Goal: Transaction & Acquisition: Book appointment/travel/reservation

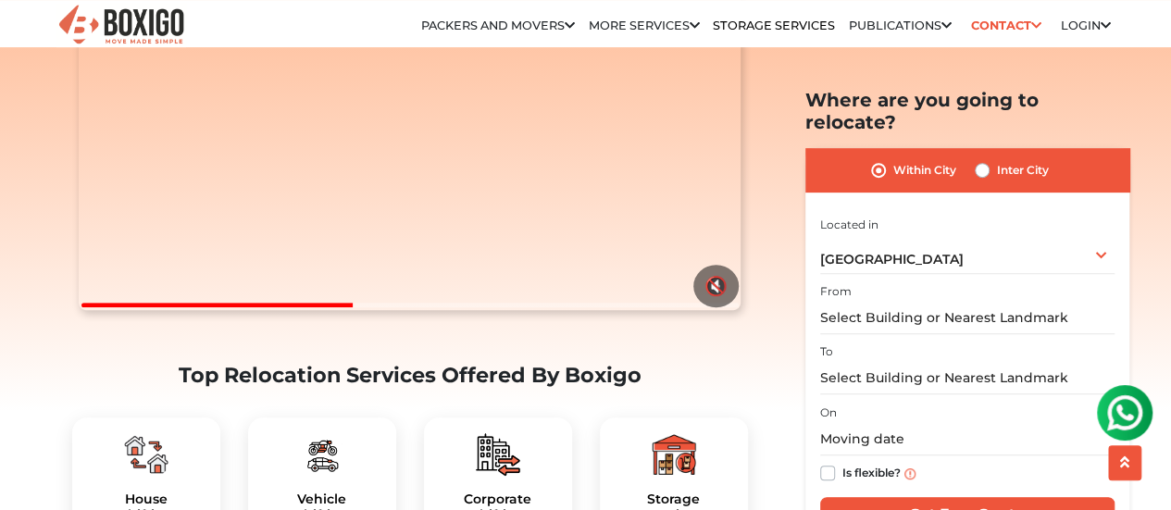
scroll to position [370, 0]
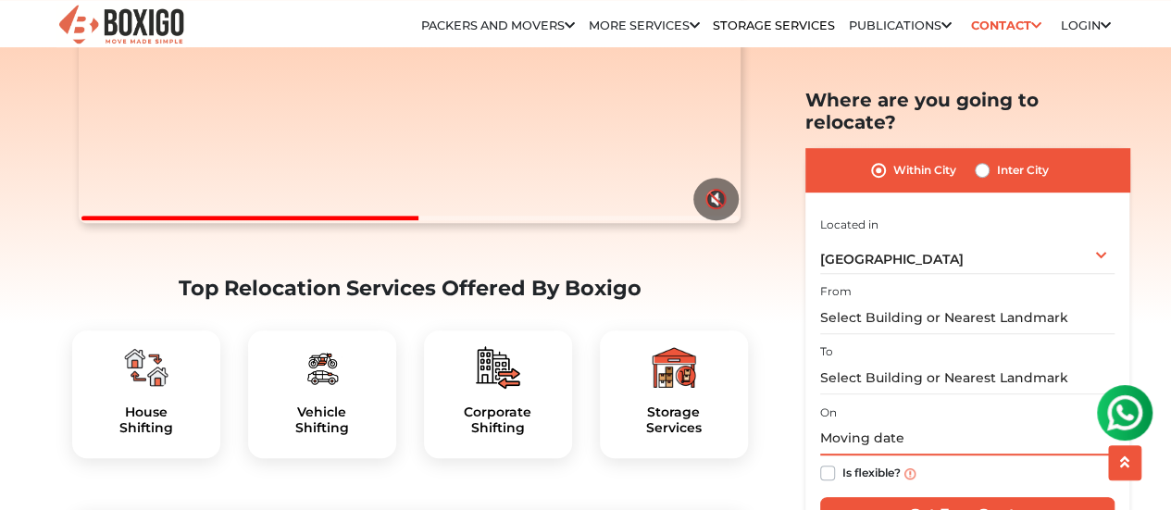
click at [903, 423] on input "text" at bounding box center [967, 439] width 294 height 32
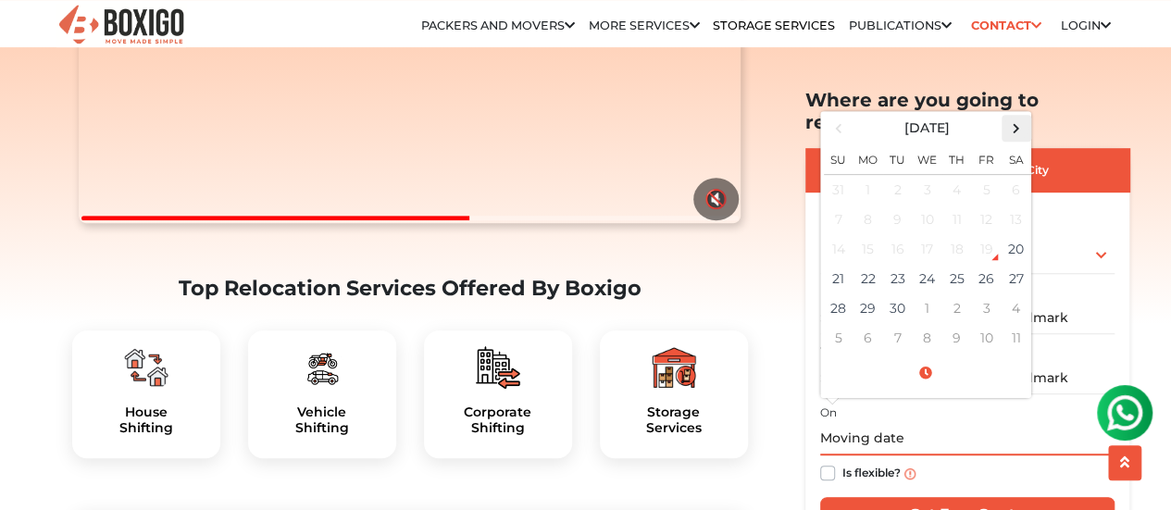
click at [1016, 116] on span at bounding box center [1016, 128] width 25 height 25
click at [950, 174] on td "2" at bounding box center [958, 189] width 30 height 31
type input "[DATE] 12:00 AM"
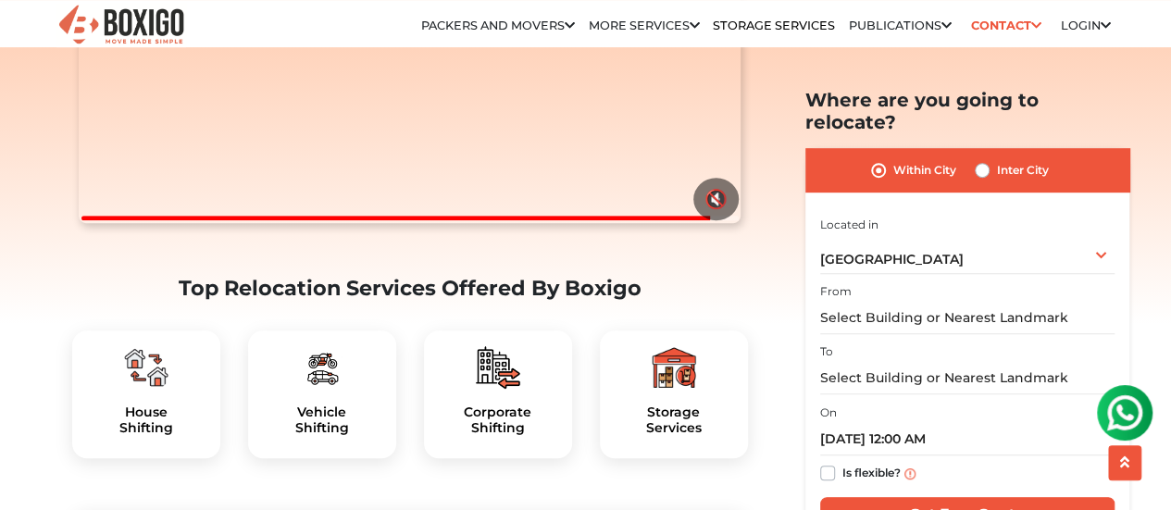
click at [997, 159] on label "Inter City" at bounding box center [1023, 170] width 52 height 22
click at [986, 159] on input "Inter City" at bounding box center [982, 168] width 15 height 19
radio input "true"
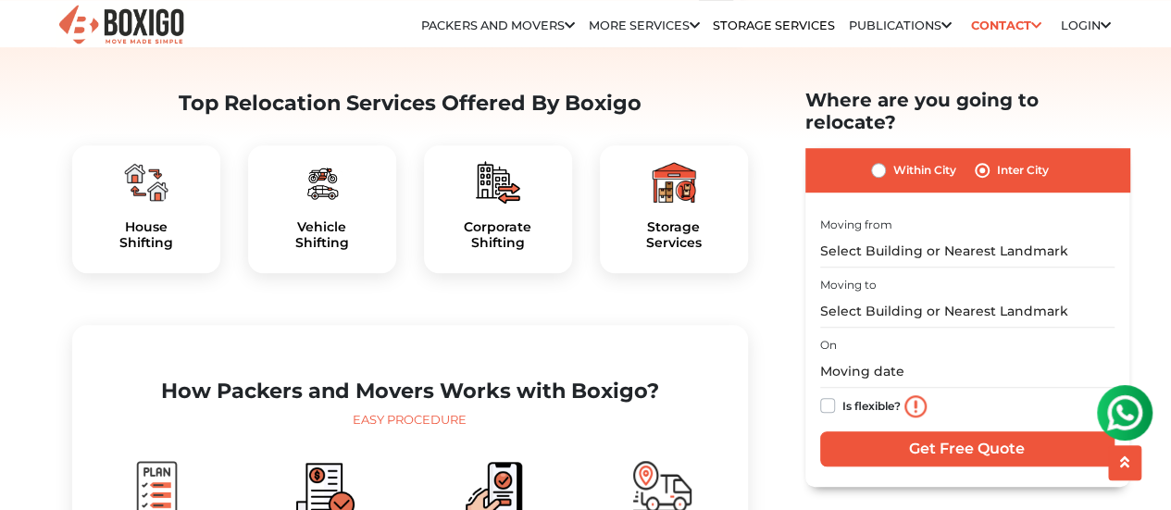
scroll to position [648, 0]
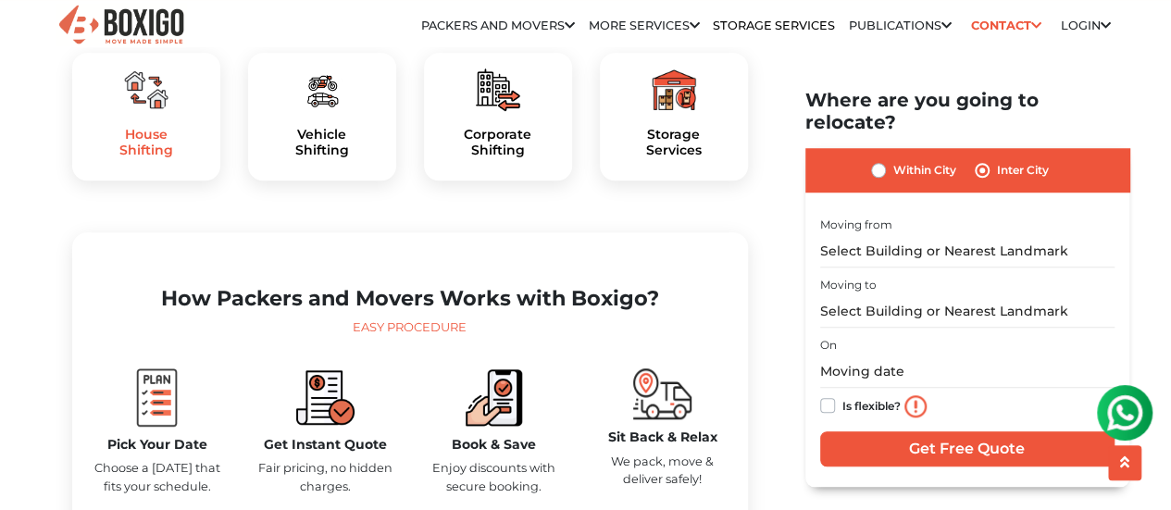
click at [159, 158] on h5 "House Shifting" at bounding box center [146, 142] width 119 height 31
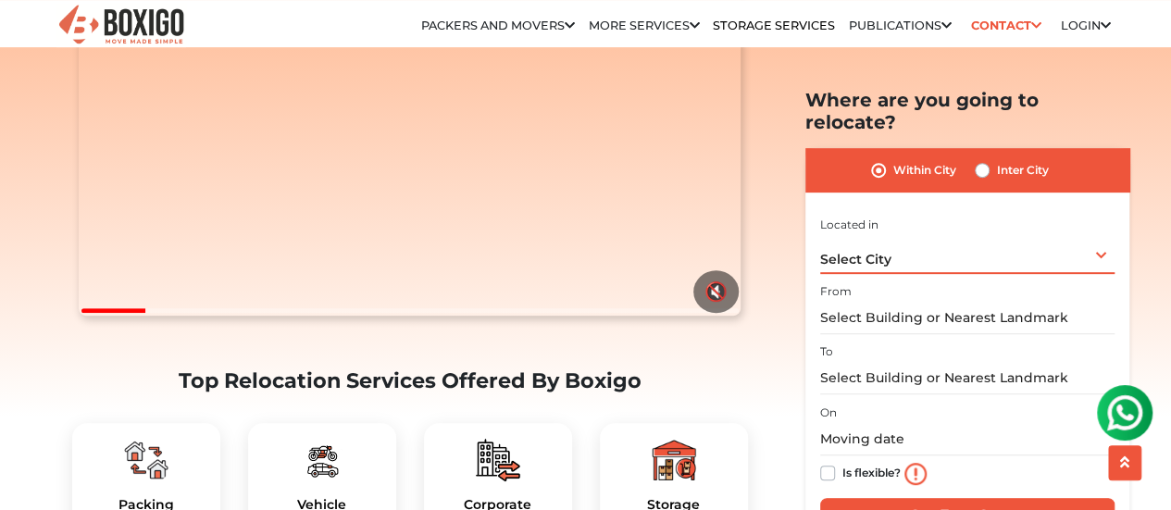
click at [918, 247] on div "Select City Select City Bangalore Bengaluru Bhopal Bhubaneswar Chennai Coimbato…" at bounding box center [967, 253] width 294 height 39
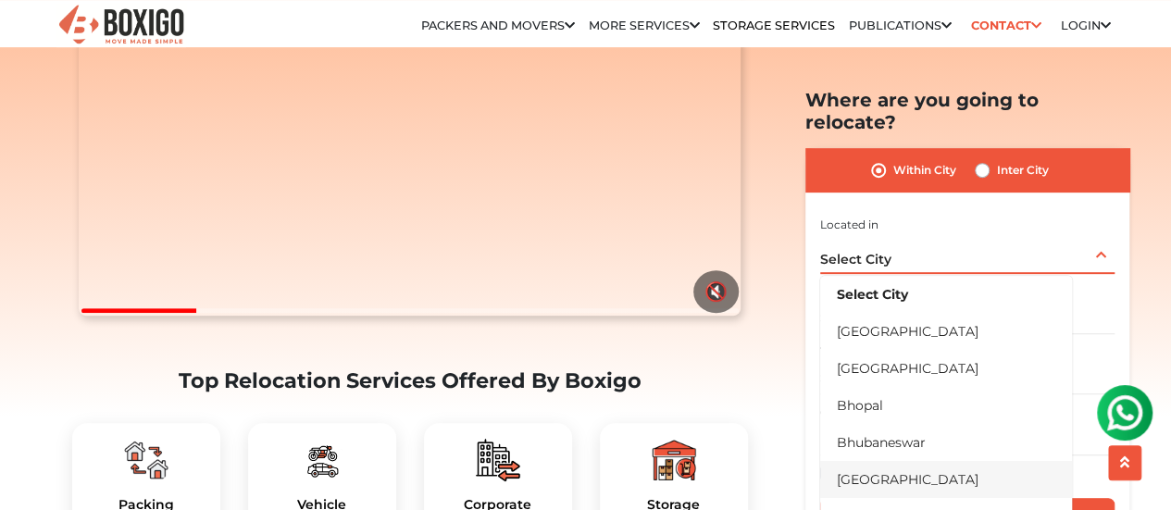
click at [902, 460] on li "[GEOGRAPHIC_DATA]" at bounding box center [946, 478] width 252 height 37
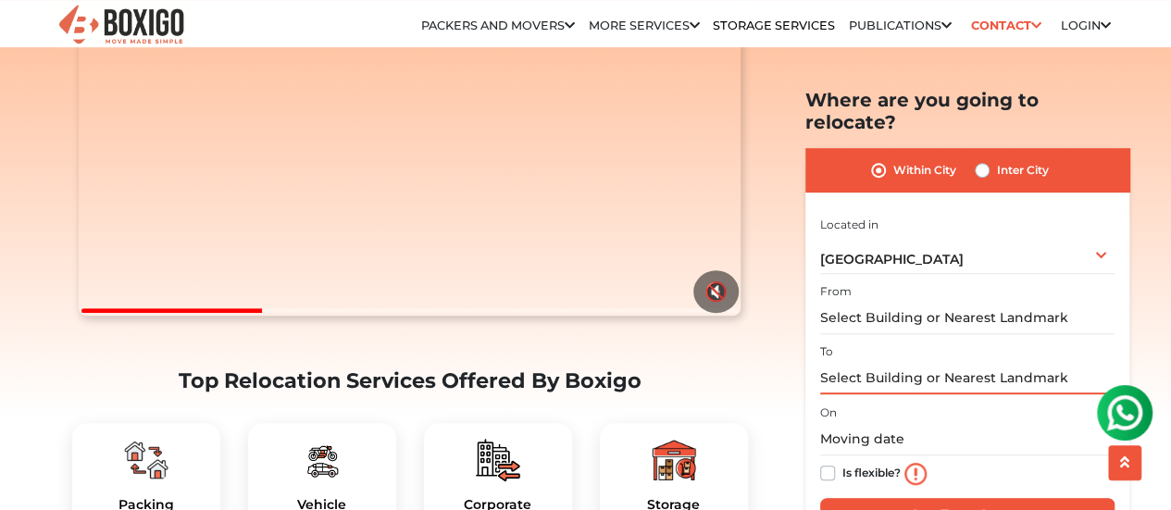
click at [900, 362] on input "text" at bounding box center [967, 378] width 294 height 32
